Goal: Task Accomplishment & Management: Use online tool/utility

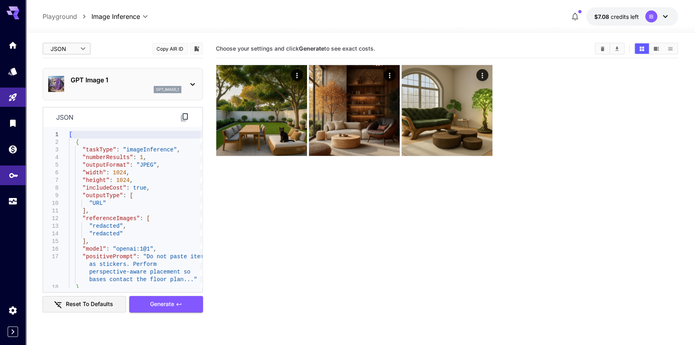
click at [10, 182] on link at bounding box center [13, 175] width 26 height 20
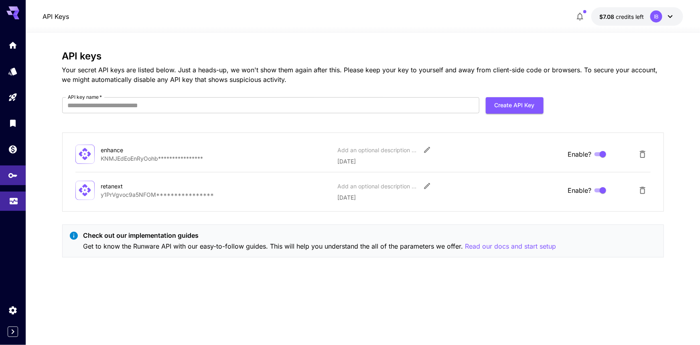
click at [9, 195] on icon "Usage" at bounding box center [14, 199] width 10 height 10
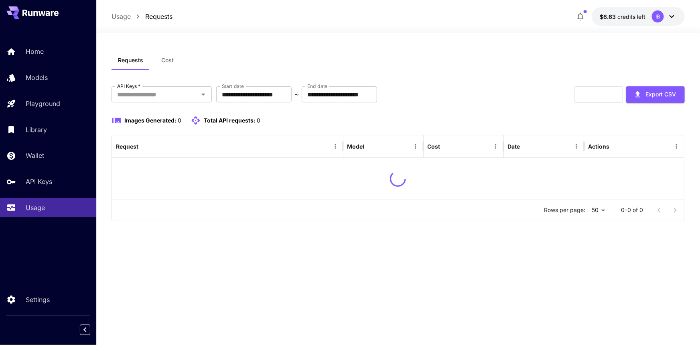
click at [437, 55] on div "Requests Cost" at bounding box center [399, 61] width 574 height 20
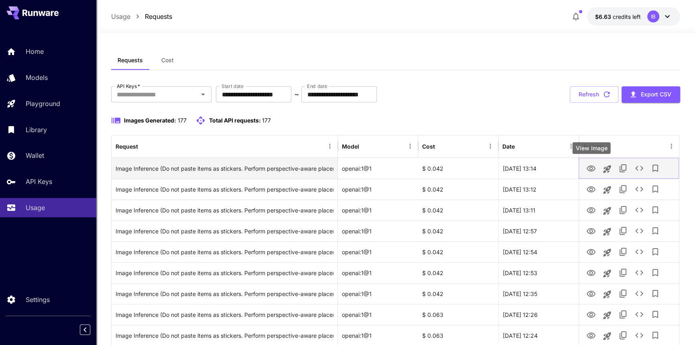
click at [591, 168] on icon "View Image" at bounding box center [591, 169] width 10 height 10
click at [590, 170] on icon "View Image" at bounding box center [590, 168] width 9 height 6
click at [588, 168] on icon "View Image" at bounding box center [591, 169] width 10 height 10
click at [583, 167] on button "View Image" at bounding box center [591, 168] width 16 height 16
click at [588, 167] on icon "View Image" at bounding box center [590, 168] width 9 height 6
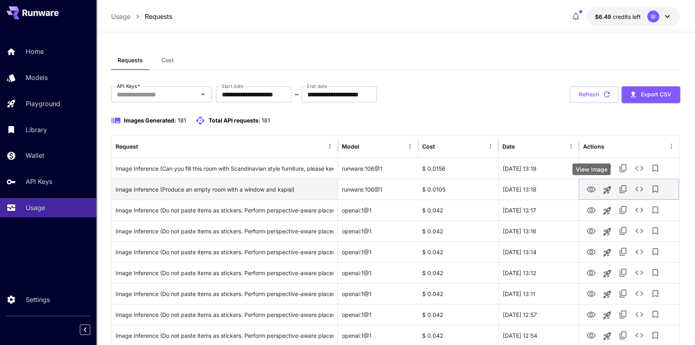
click at [590, 190] on icon "View Image" at bounding box center [590, 189] width 9 height 6
